Goal: Information Seeking & Learning: Learn about a topic

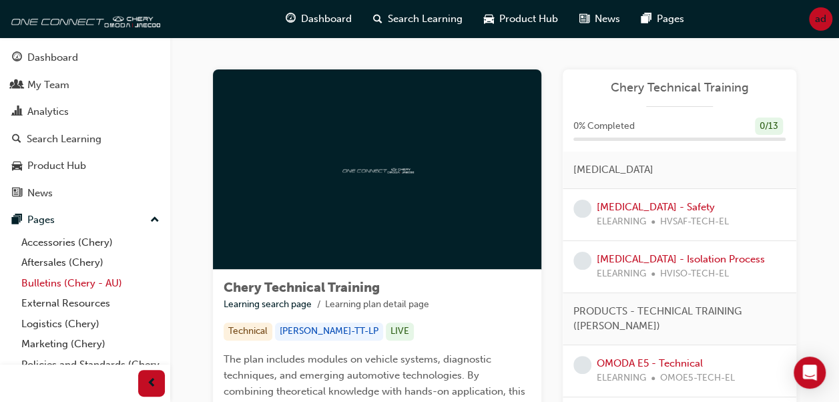
click at [45, 279] on link "Bulletins (Chery - AU)" at bounding box center [90, 283] width 149 height 21
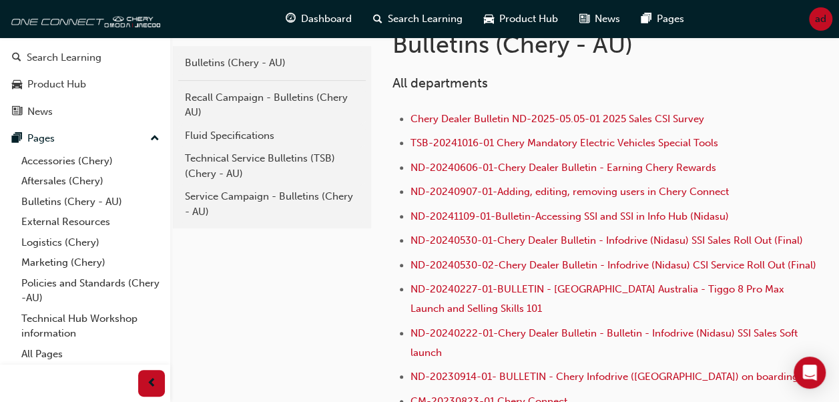
scroll to position [258, 0]
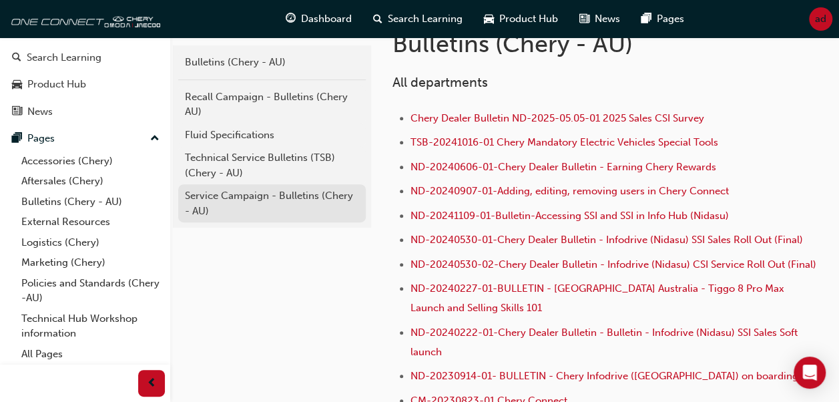
click at [255, 199] on div "Service Campaign - Bulletins (Chery - AU)" at bounding box center [272, 203] width 174 height 30
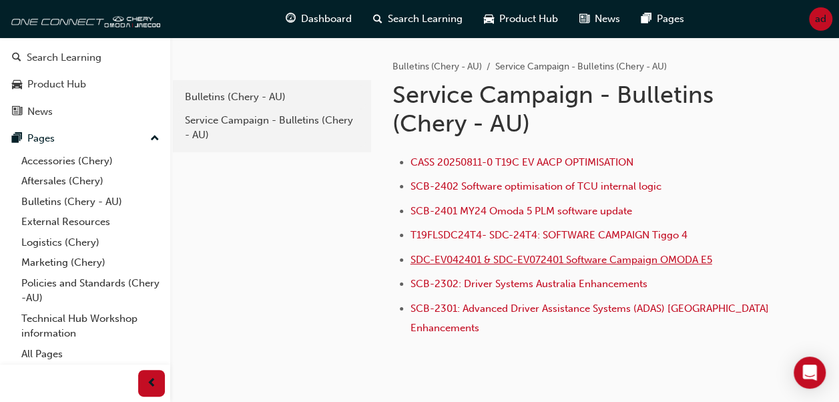
click at [528, 255] on span "SDC-EV042401 & SDC-EV072401 Software Campaign OMODA E5" at bounding box center [562, 260] width 302 height 12
